Goal: Task Accomplishment & Management: Manage account settings

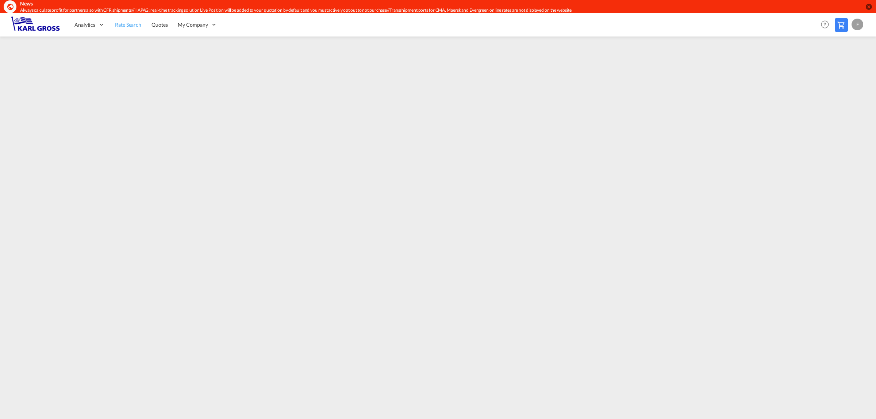
click at [130, 26] on span "Rate Search" at bounding box center [128, 25] width 26 height 6
click at [158, 18] on link "Quotes" at bounding box center [160, 25] width 26 height 24
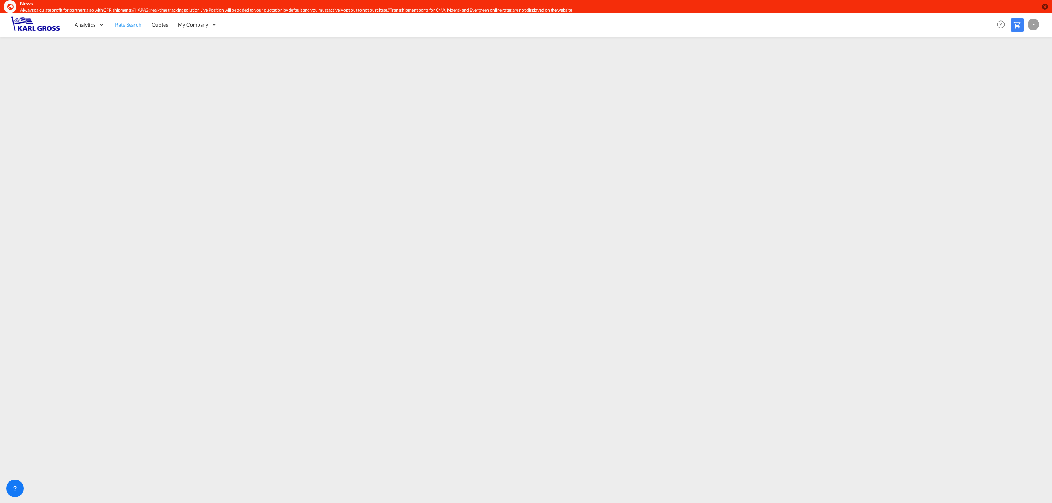
click at [140, 21] on span "Rate Search" at bounding box center [128, 24] width 26 height 7
click at [167, 23] on span "Quotes" at bounding box center [160, 25] width 16 height 6
